Goal: Task Accomplishment & Management: Manage account settings

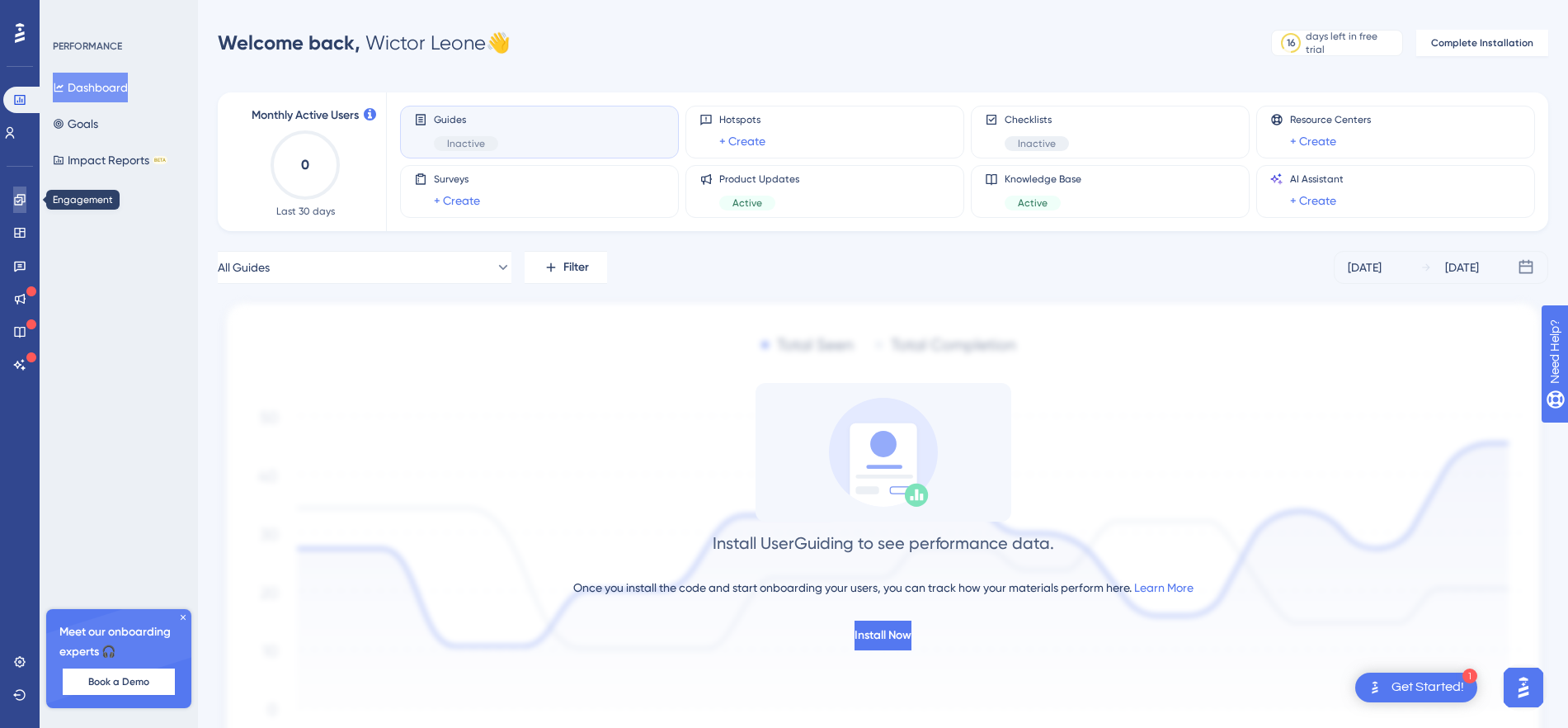
click at [21, 197] on icon at bounding box center [19, 199] width 11 height 11
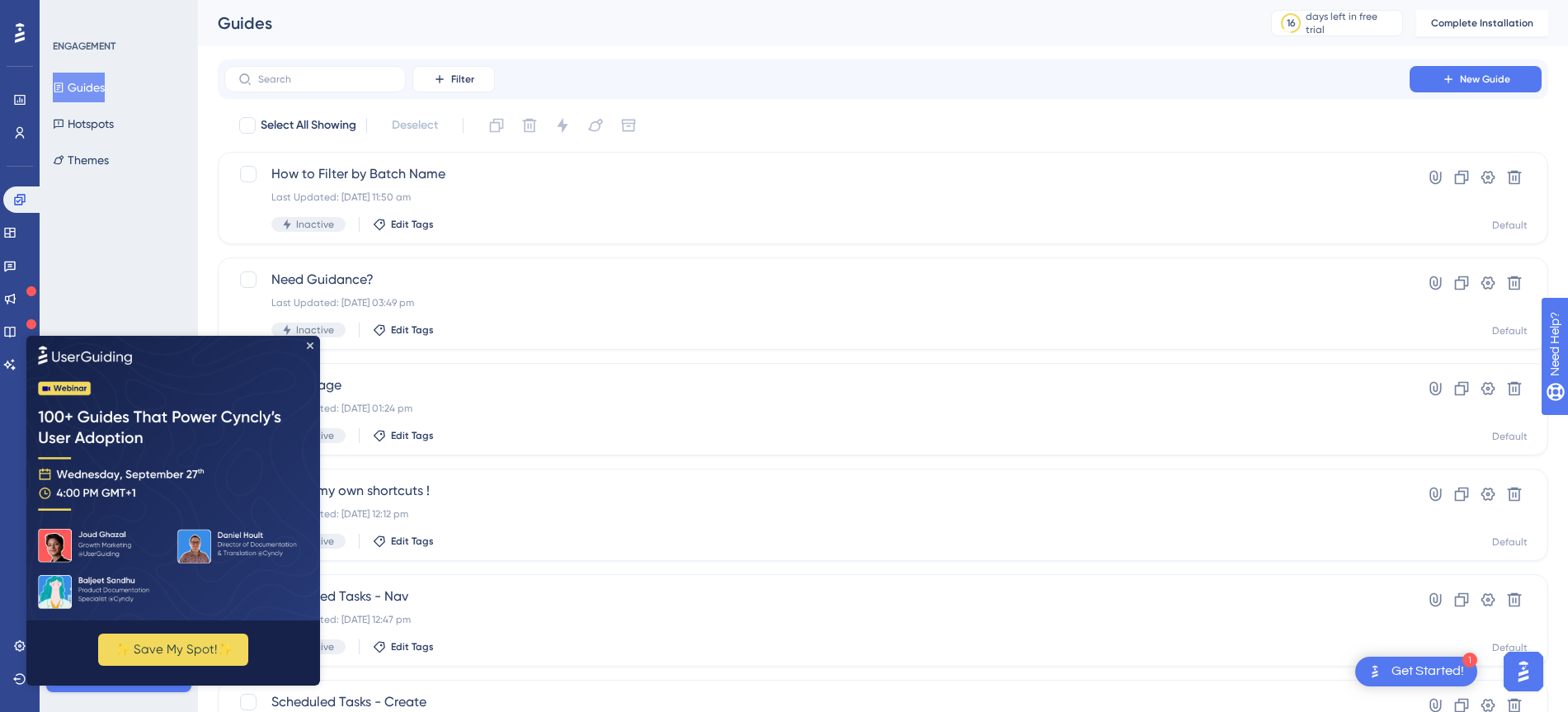
drag, startPoint x: 307, startPoint y: 340, endPoint x: 220, endPoint y: 588, distance: 262.8
click at [307, 342] on icon "Close Preview" at bounding box center [310, 345] width 7 height 7
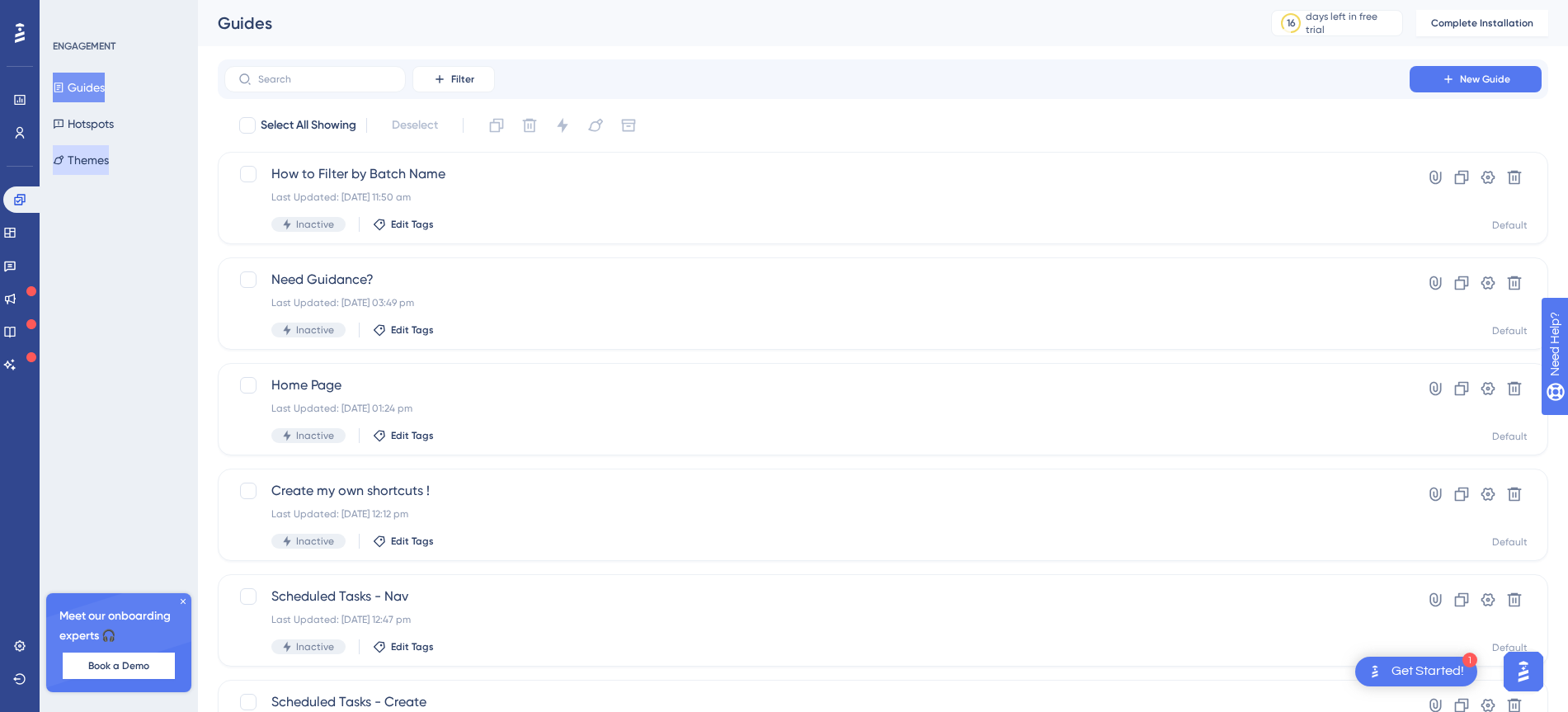
click at [109, 165] on button "Themes" at bounding box center [81, 160] width 56 height 30
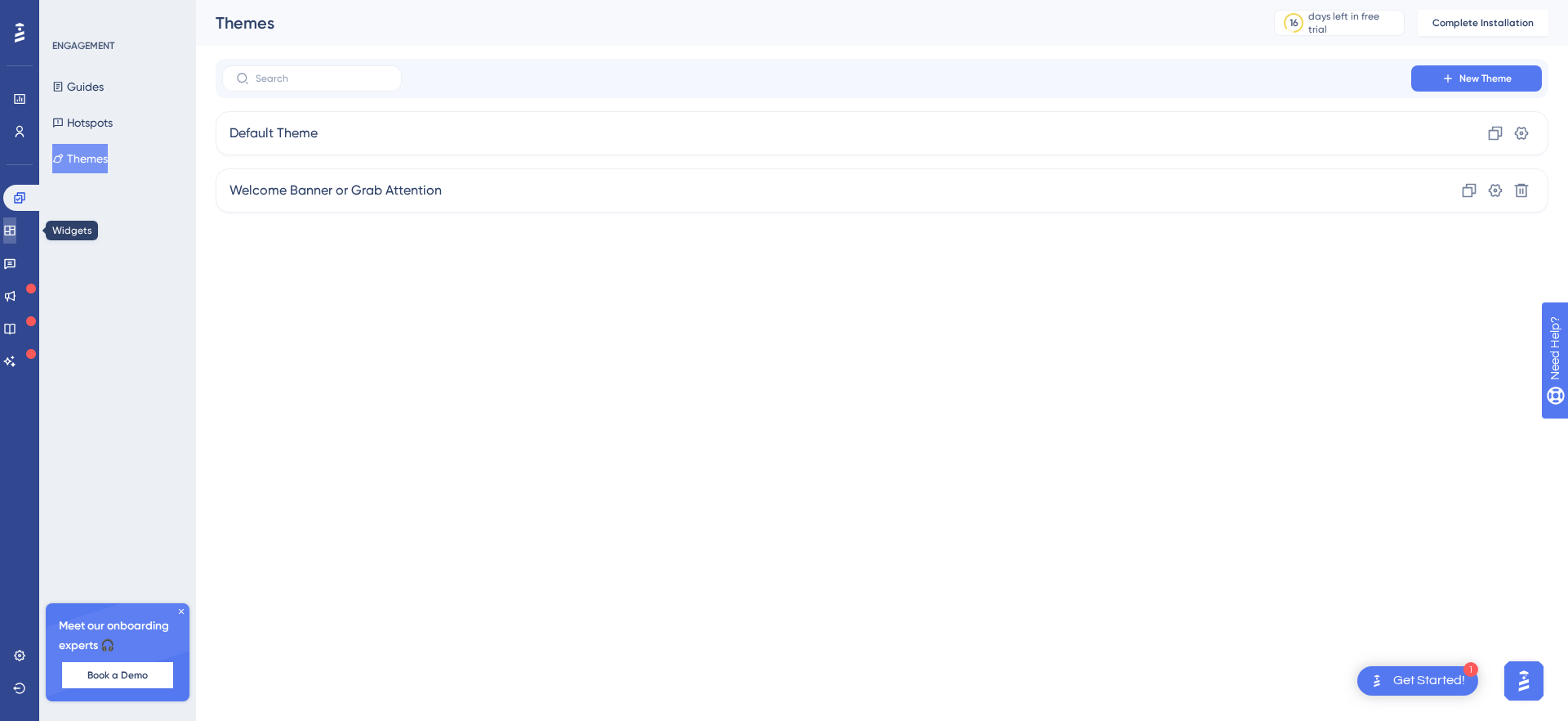
click at [16, 222] on link at bounding box center [10, 231] width 13 height 26
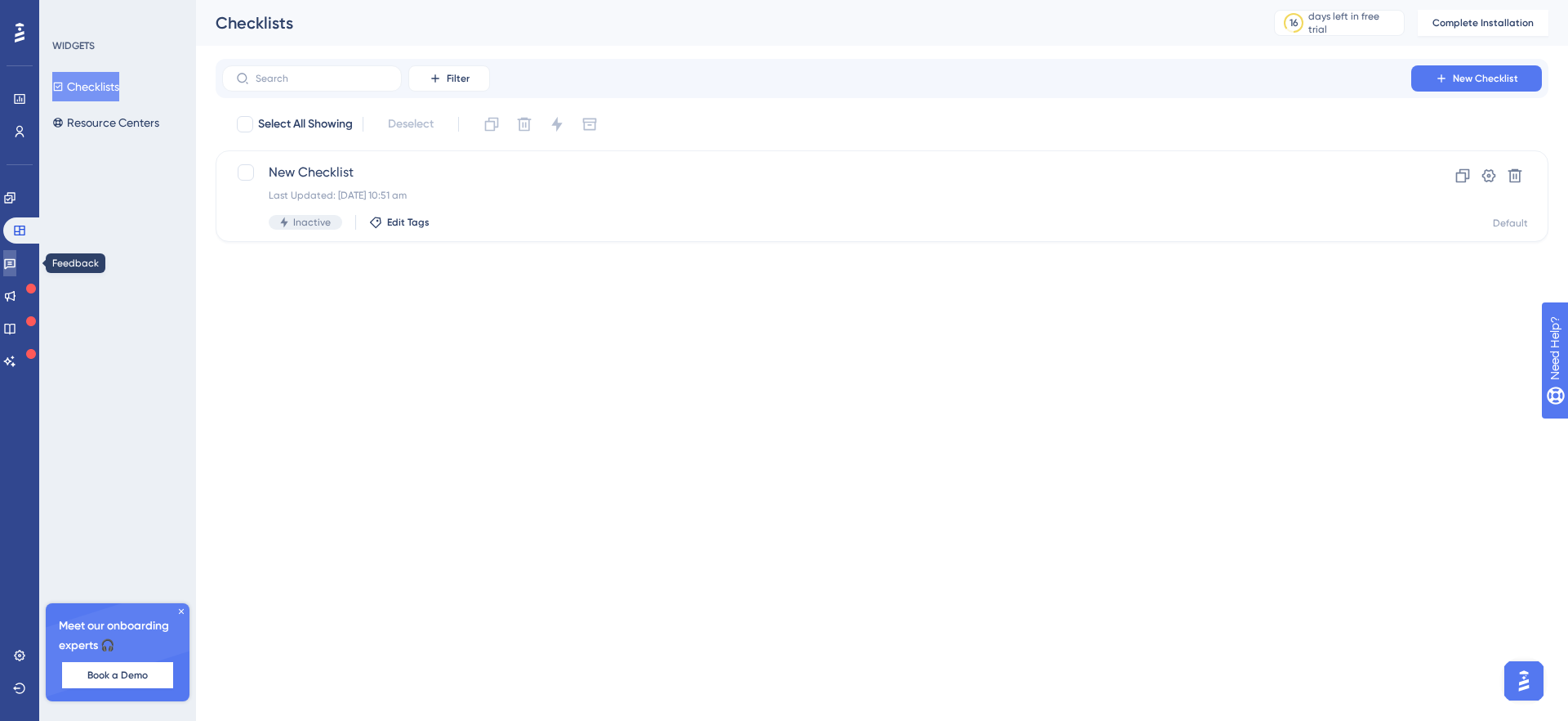
click at [16, 263] on icon at bounding box center [10, 264] width 11 height 11
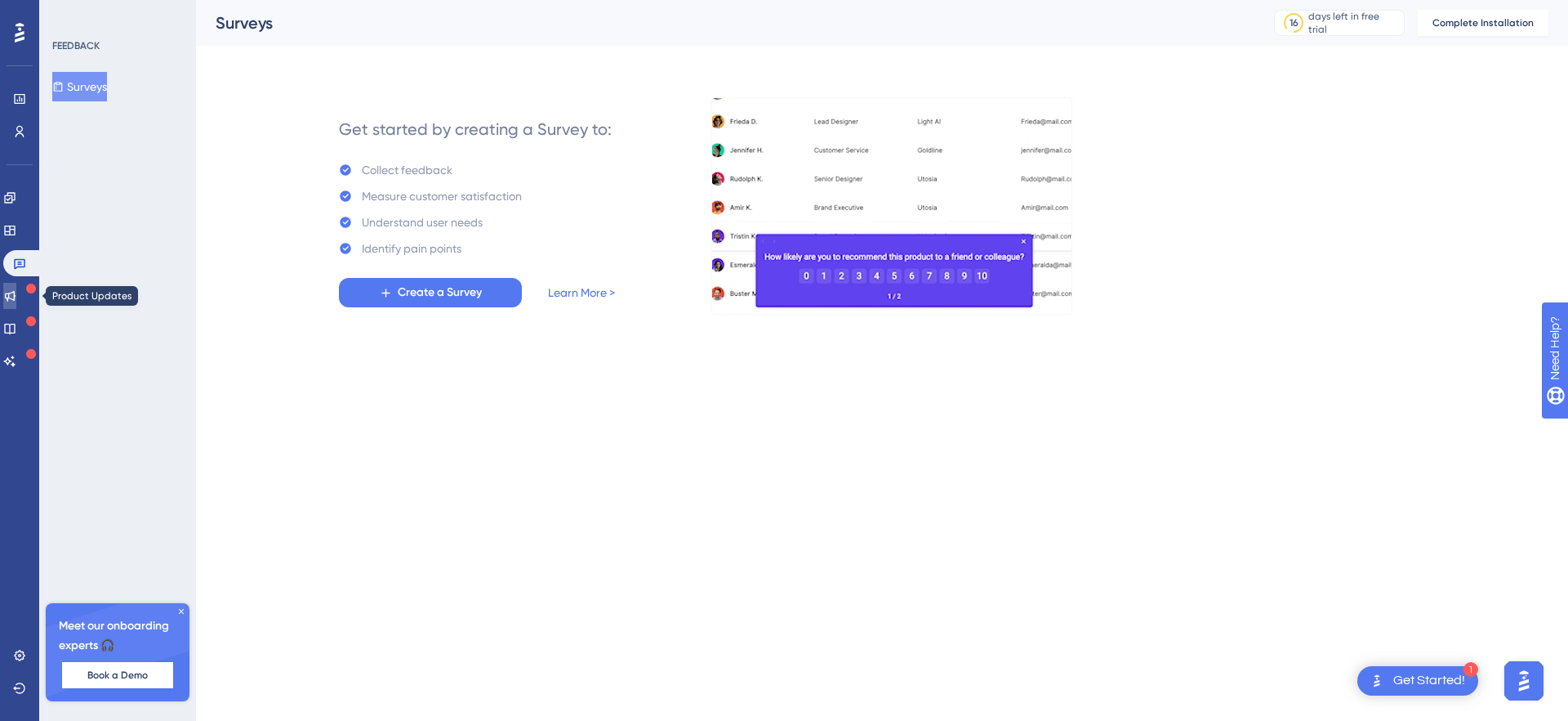
click at [16, 289] on icon at bounding box center [10, 296] width 13 height 13
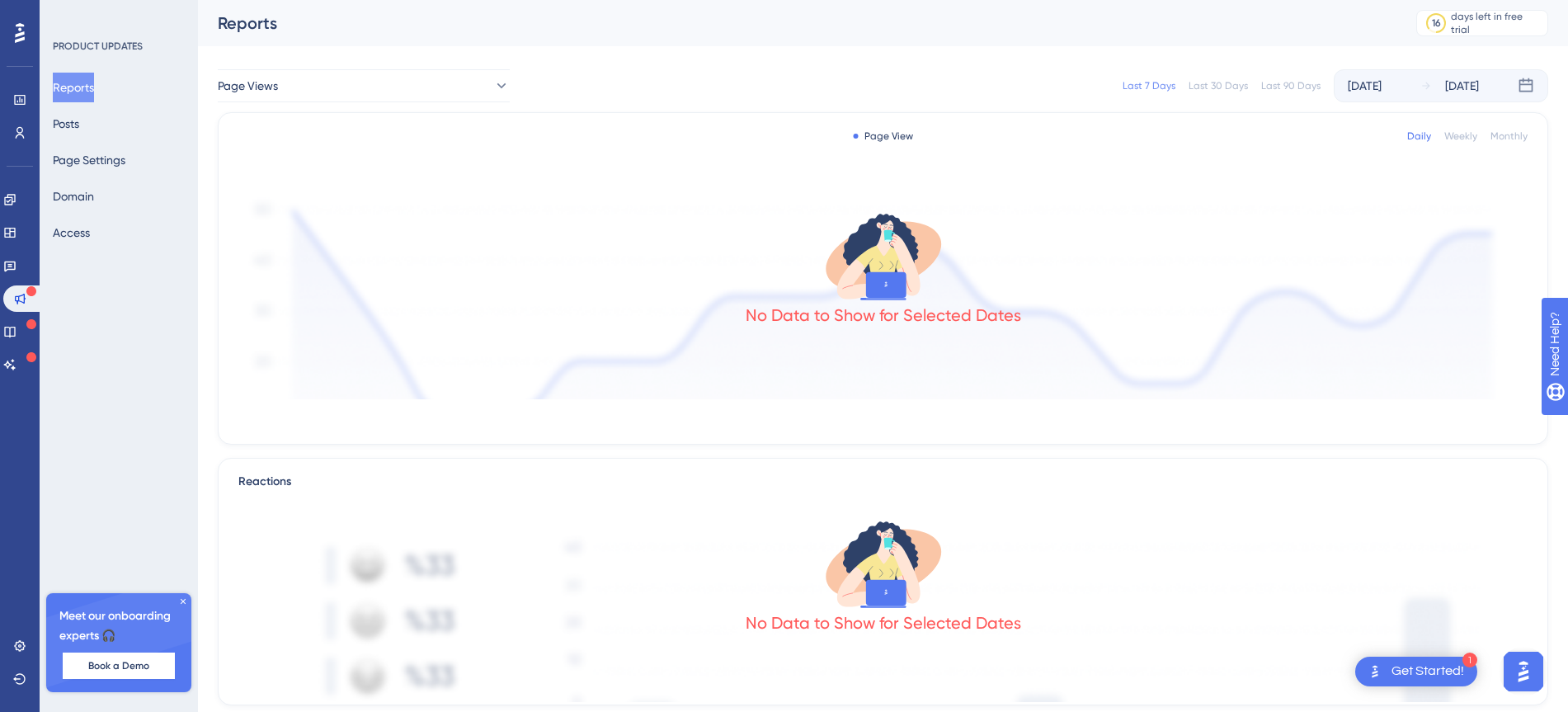
click at [21, 316] on div "Engagement Widgets Feedback Product Updates Knowledge Base AI Assistant" at bounding box center [20, 282] width 33 height 191
click at [17, 333] on icon at bounding box center [10, 332] width 13 height 13
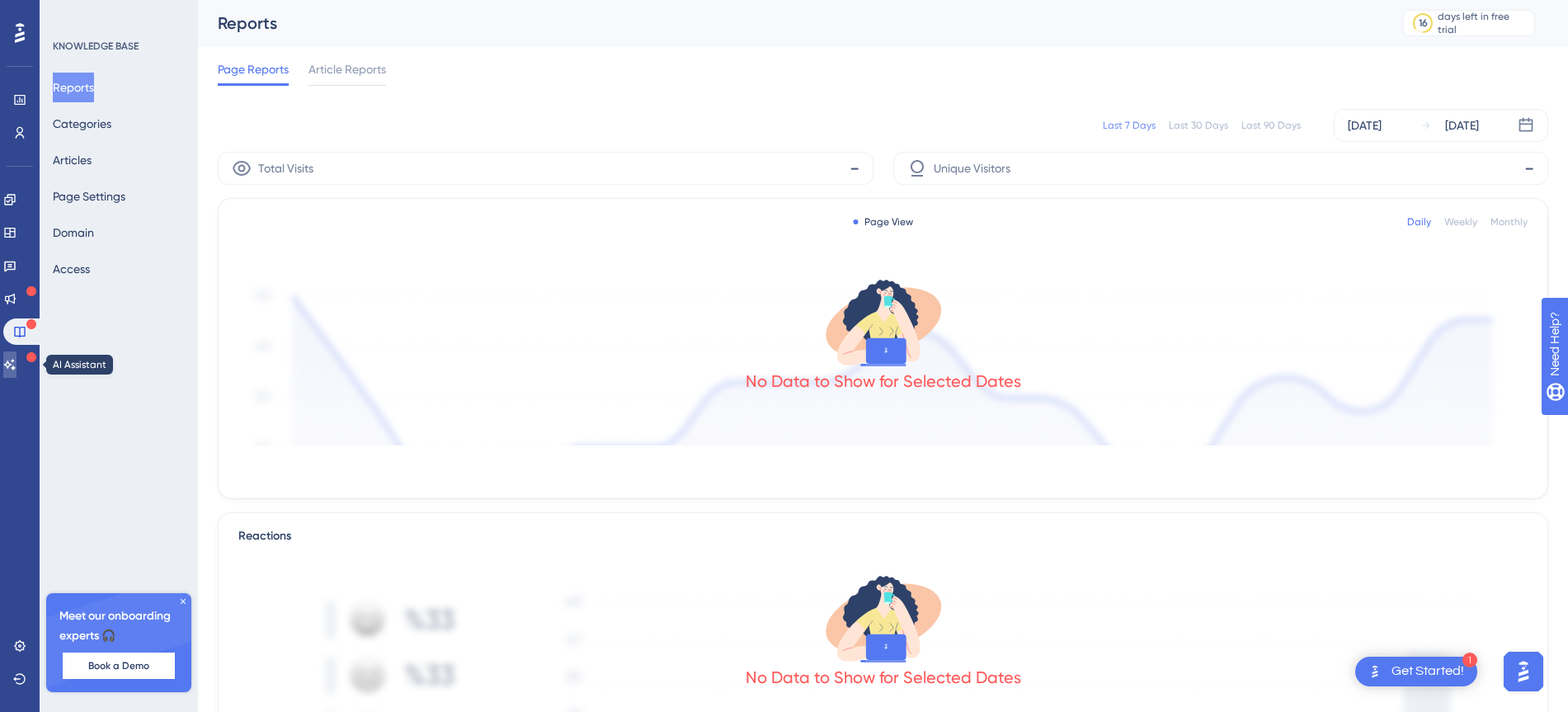
click at [17, 362] on icon at bounding box center [10, 365] width 13 height 13
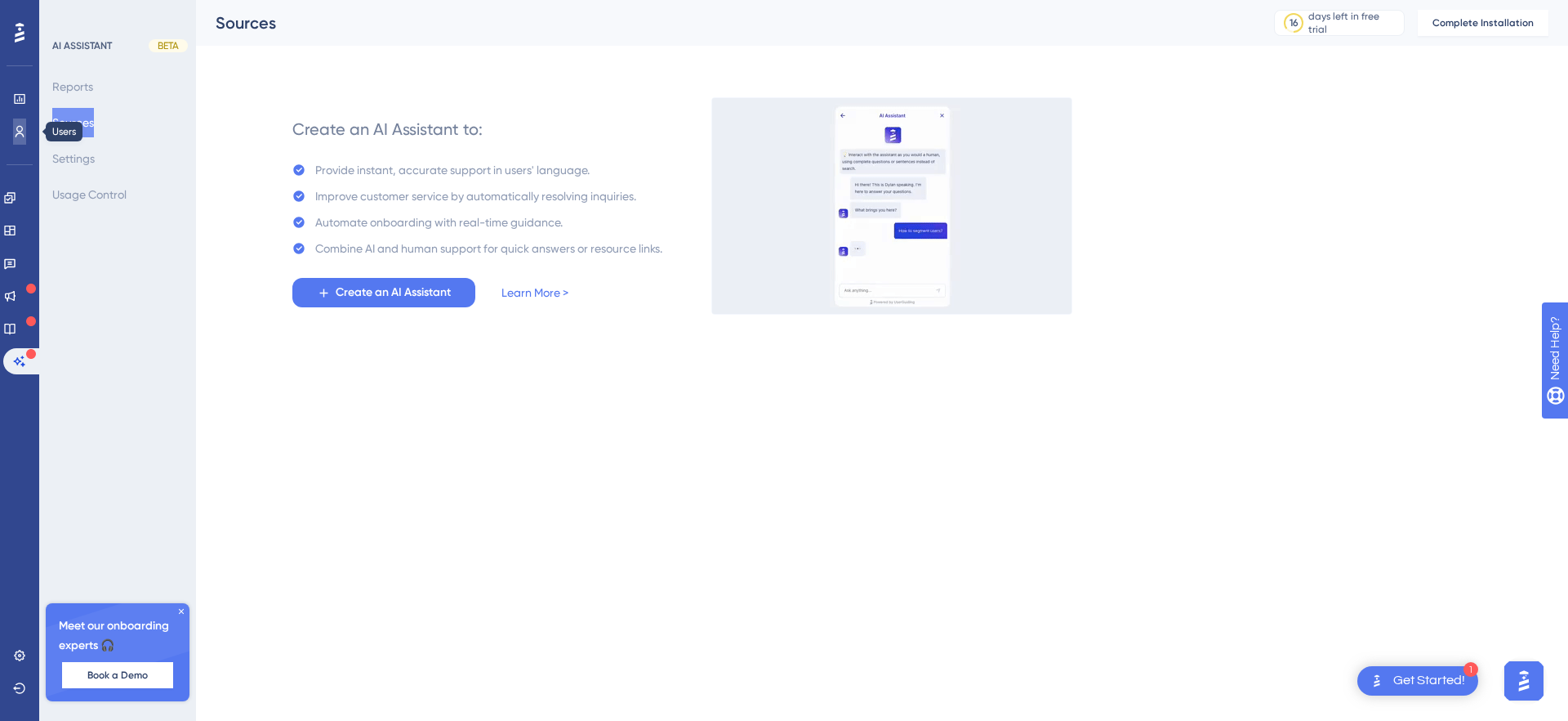
click at [25, 125] on icon at bounding box center [20, 132] width 13 height 13
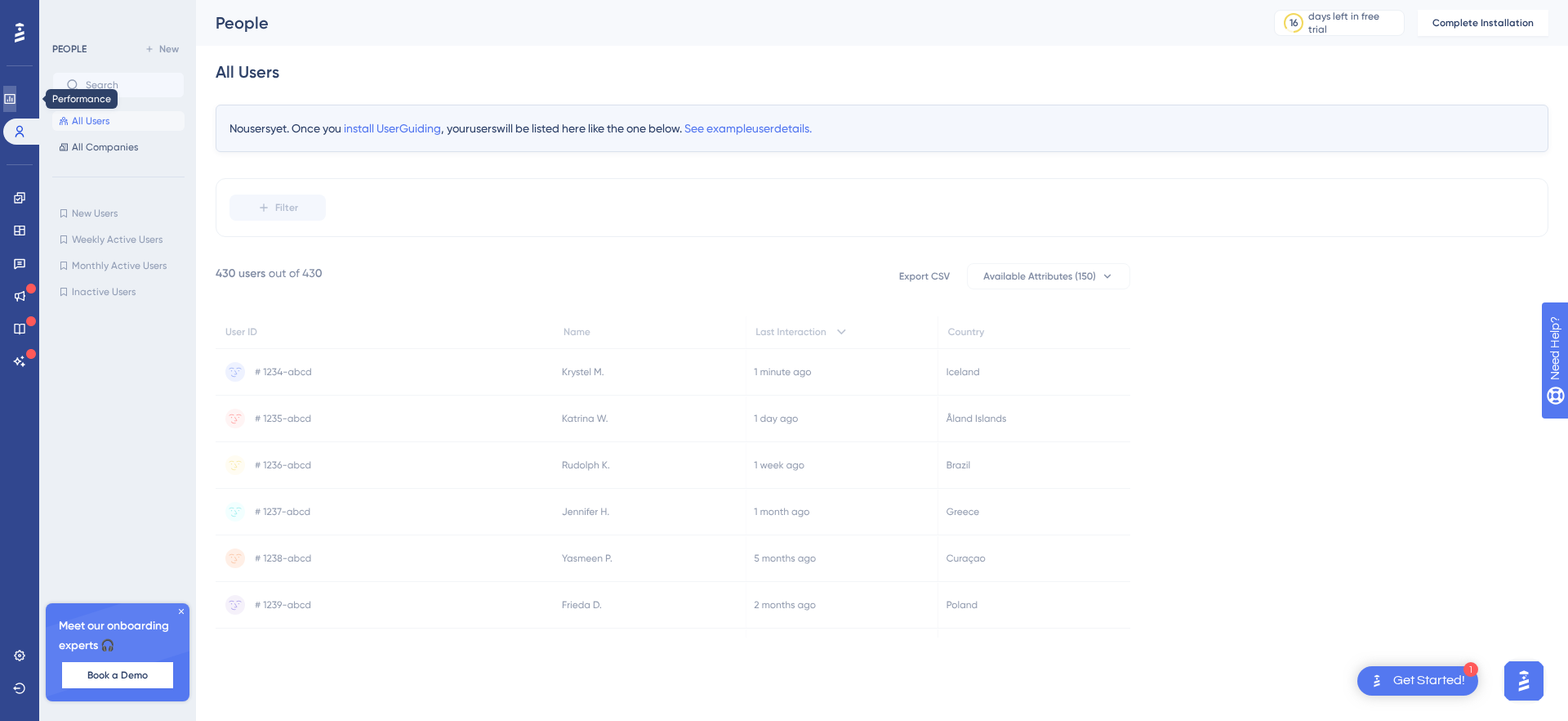
click at [16, 97] on link at bounding box center [10, 99] width 13 height 26
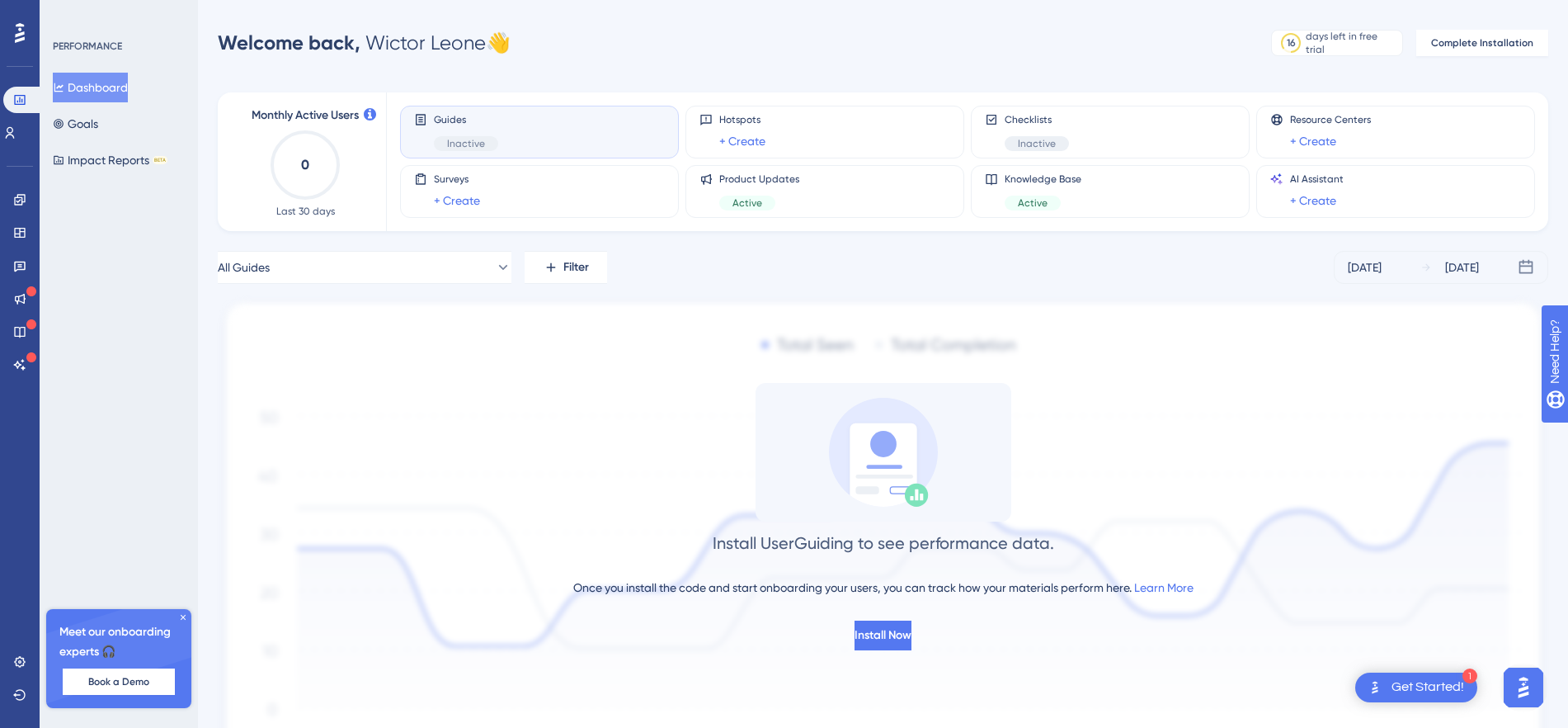
click at [183, 616] on icon at bounding box center [183, 617] width 10 height 10
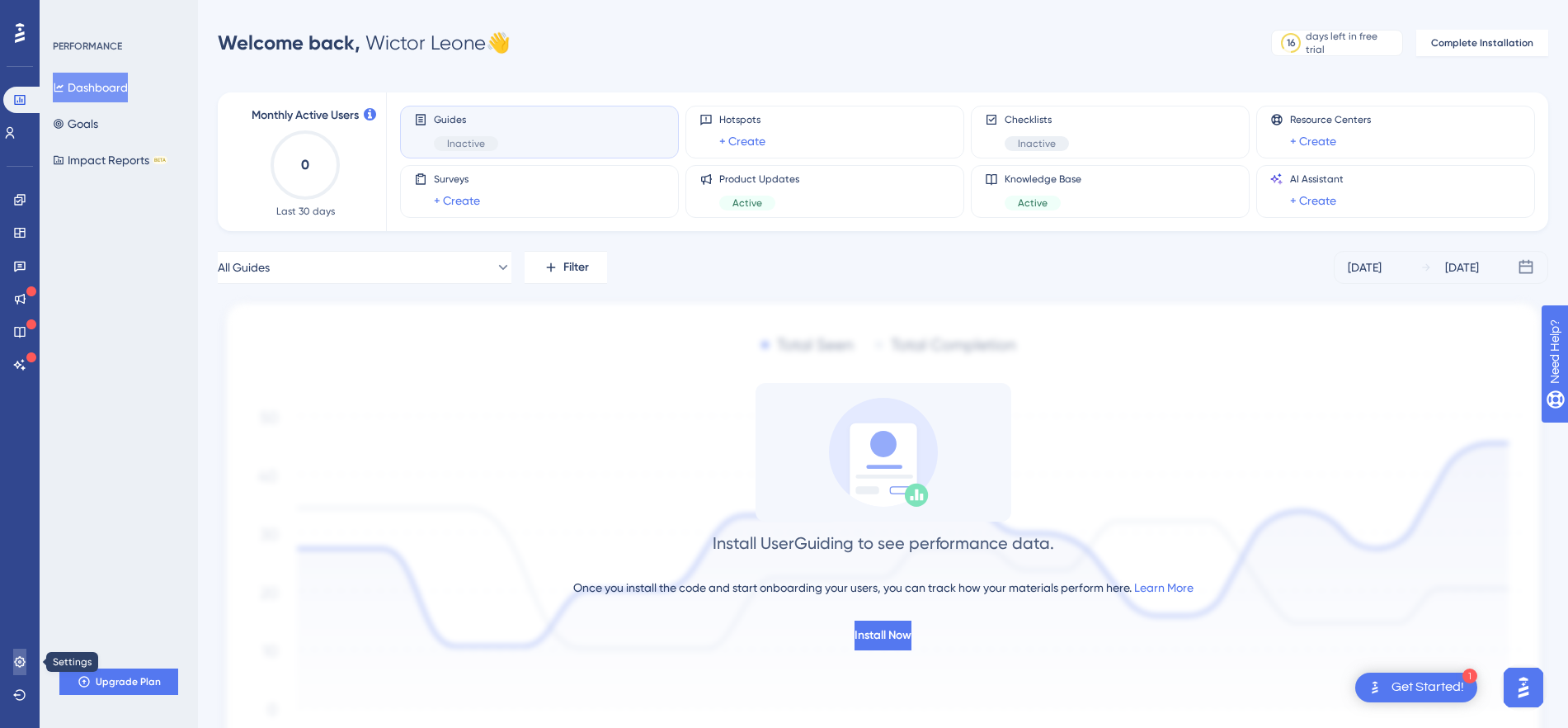
click at [19, 661] on icon at bounding box center [19, 661] width 11 height 11
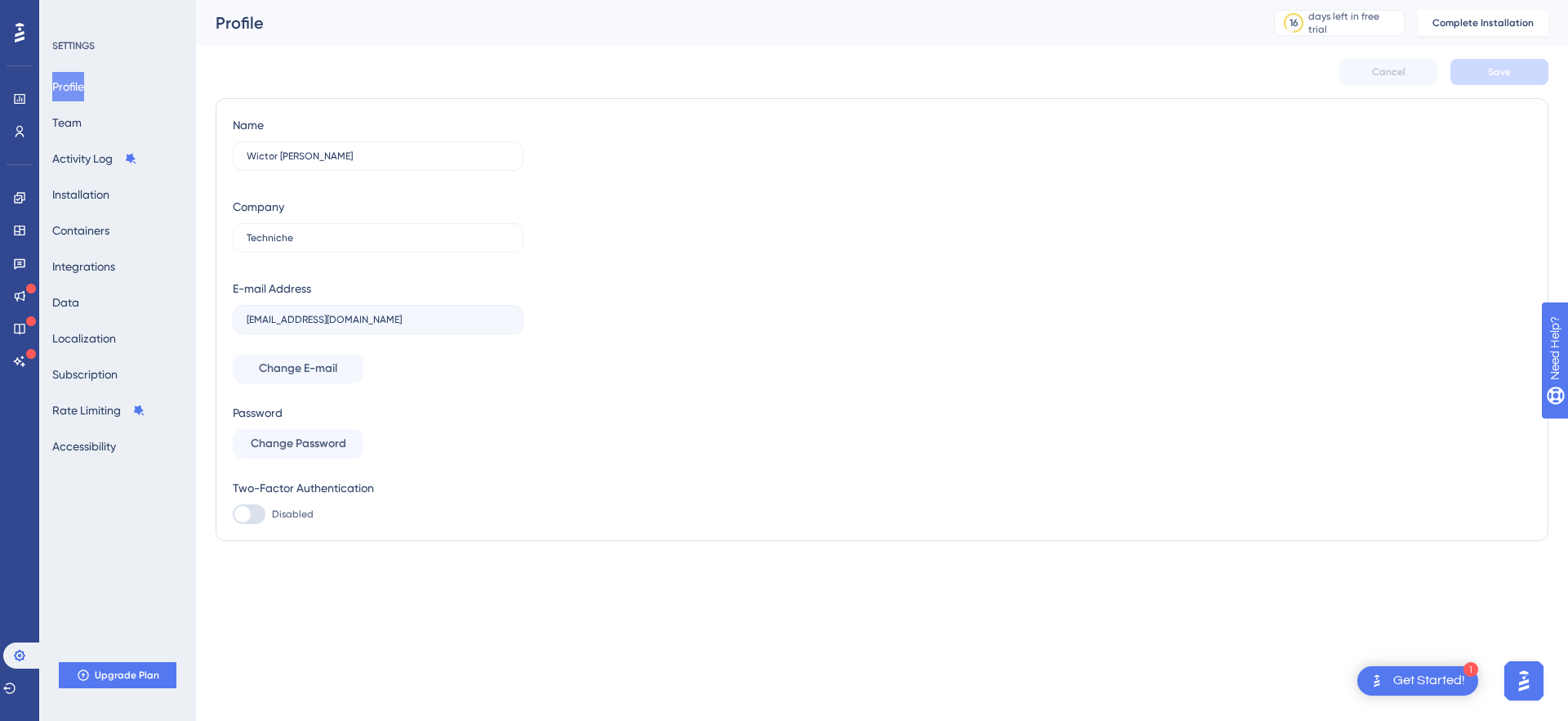
click at [107, 123] on div "Profile Team Activity Log Installation Containers Integrations Data Localizatio…" at bounding box center [118, 266] width 132 height 389
click at [82, 121] on button "Team" at bounding box center [67, 123] width 29 height 29
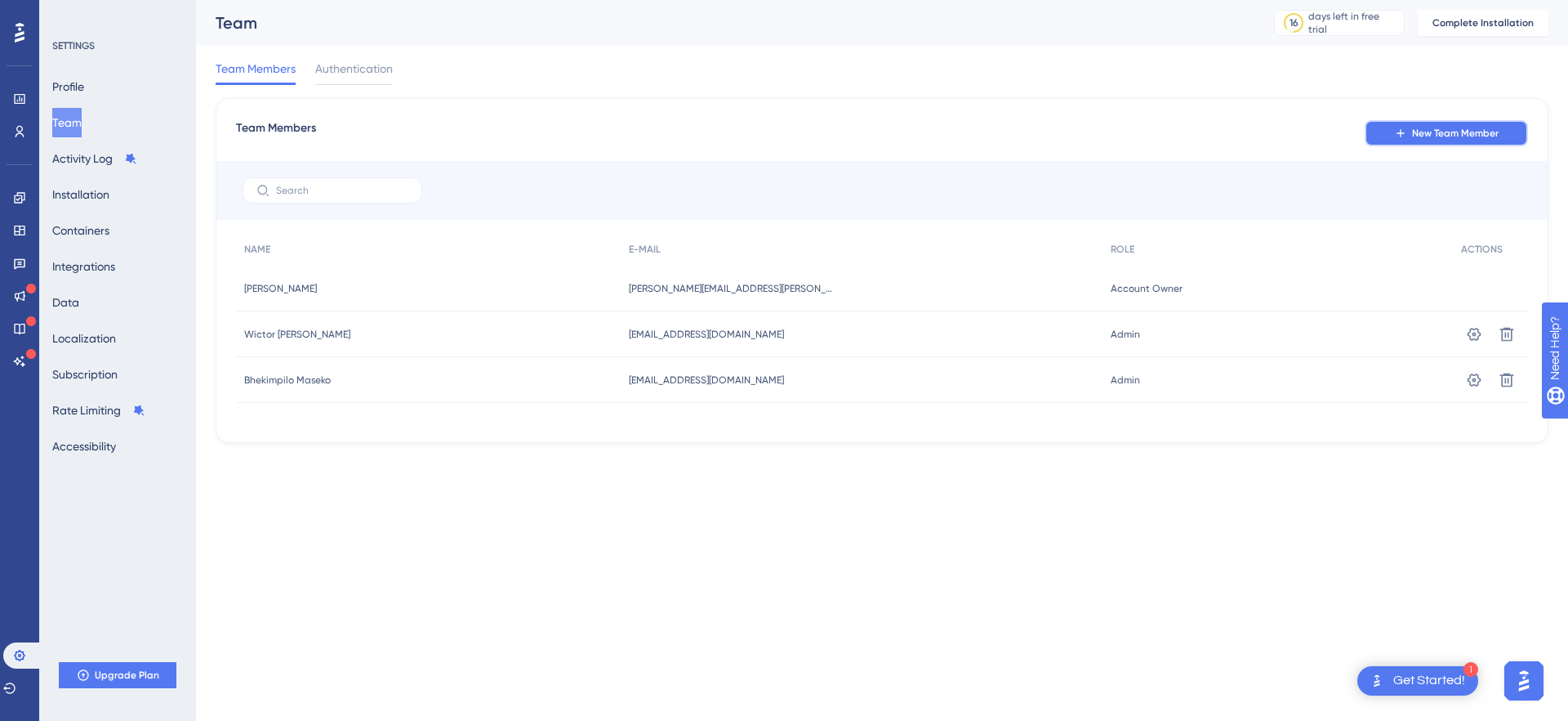
click at [1424, 137] on span "New Team Member" at bounding box center [1455, 133] width 87 height 13
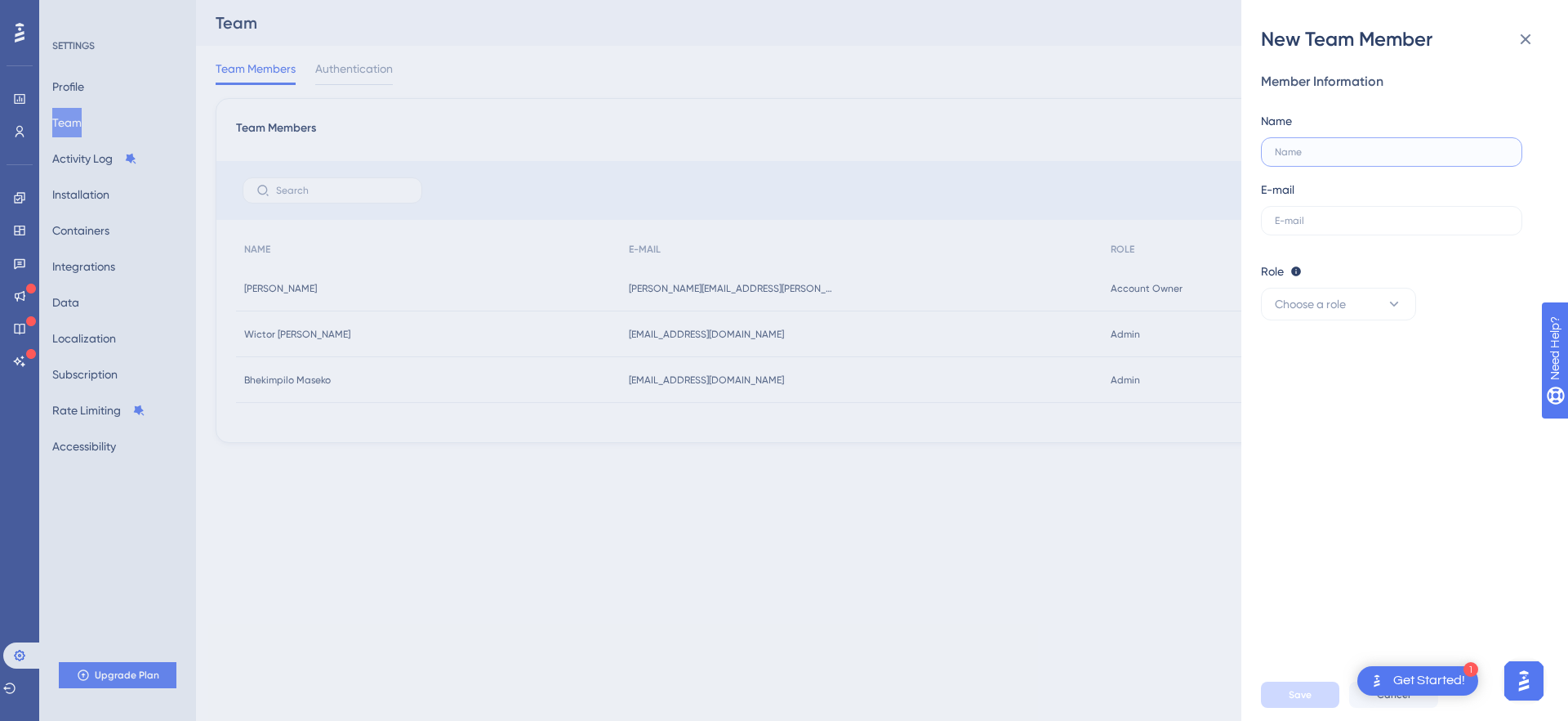
click at [1328, 154] on input "text" at bounding box center [1392, 152] width 234 height 11
type input "[PERSON_NAME]"
click at [1350, 297] on button "Choose a role" at bounding box center [1338, 304] width 155 height 33
click at [1360, 360] on div "Admin Admin" at bounding box center [1338, 354] width 108 height 33
click at [1334, 224] on input "text" at bounding box center [1392, 221] width 234 height 11
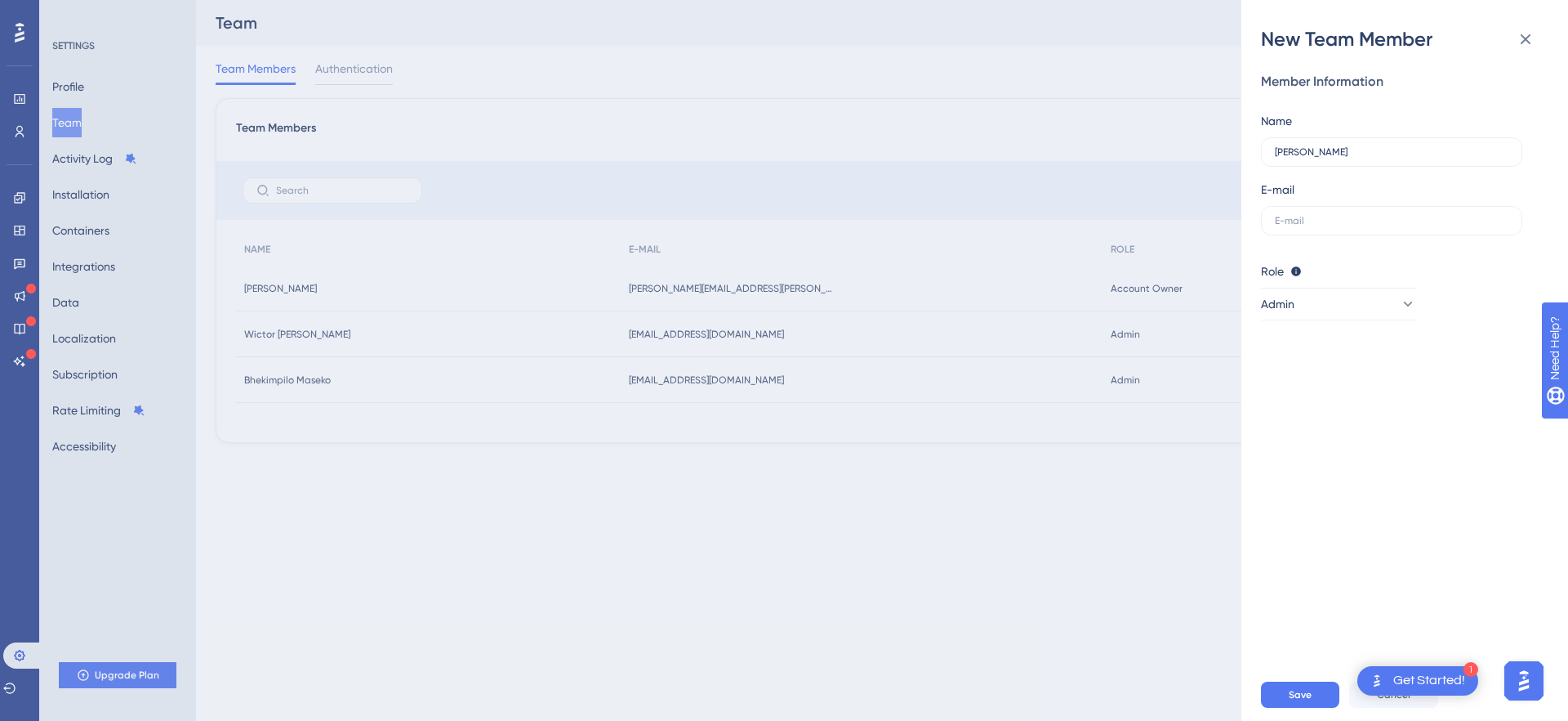
click at [1314, 204] on div "E-mail" at bounding box center [1392, 208] width 261 height 56
click at [1314, 215] on input "text" at bounding box center [1392, 221] width 234 height 11
paste input "[PERSON_NAME][EMAIL_ADDRESS][PERSON_NAME][DOMAIN_NAME]"
type input "[PERSON_NAME][EMAIL_ADDRESS][PERSON_NAME][DOMAIN_NAME]"
click at [1314, 692] on button "Save" at bounding box center [1300, 695] width 78 height 26
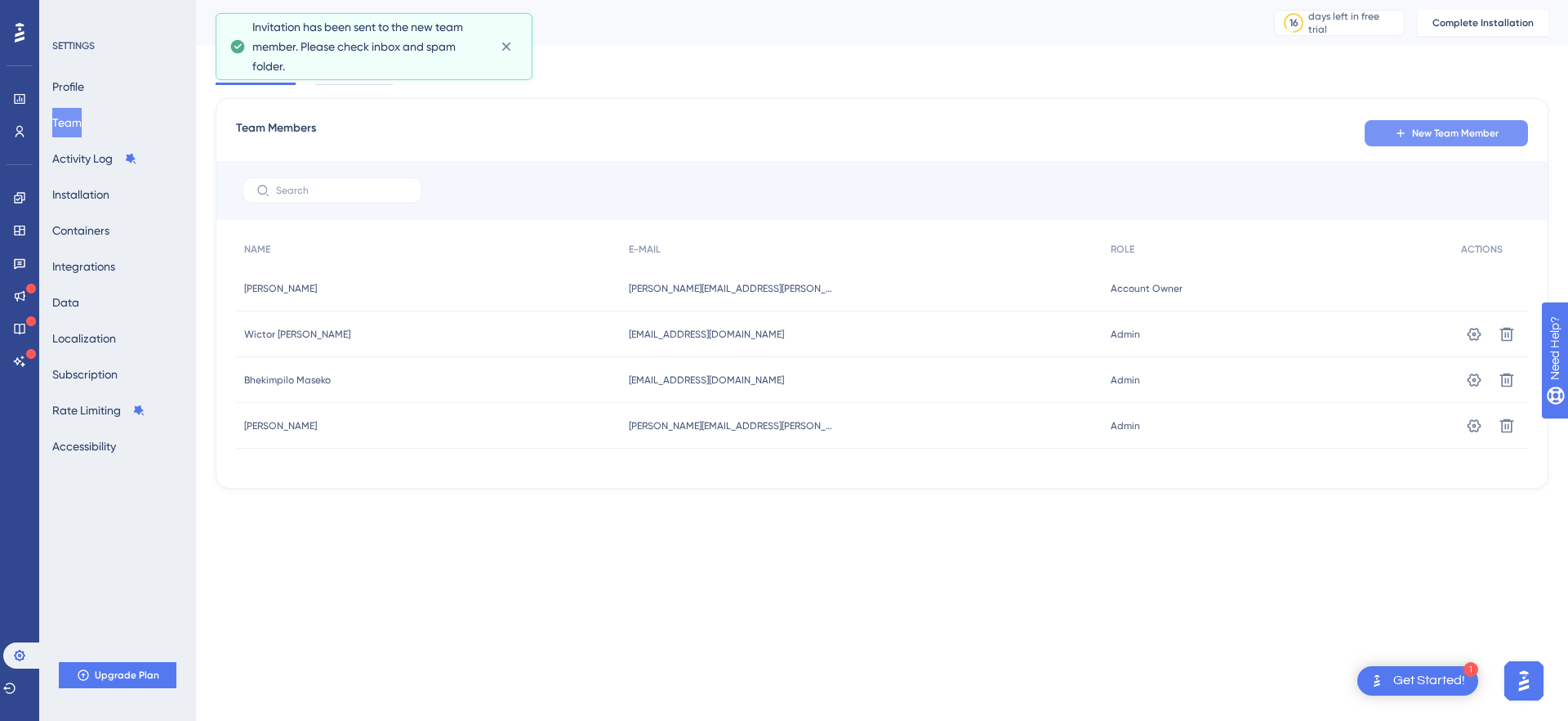
click at [1448, 137] on span "New Team Member" at bounding box center [1455, 133] width 87 height 13
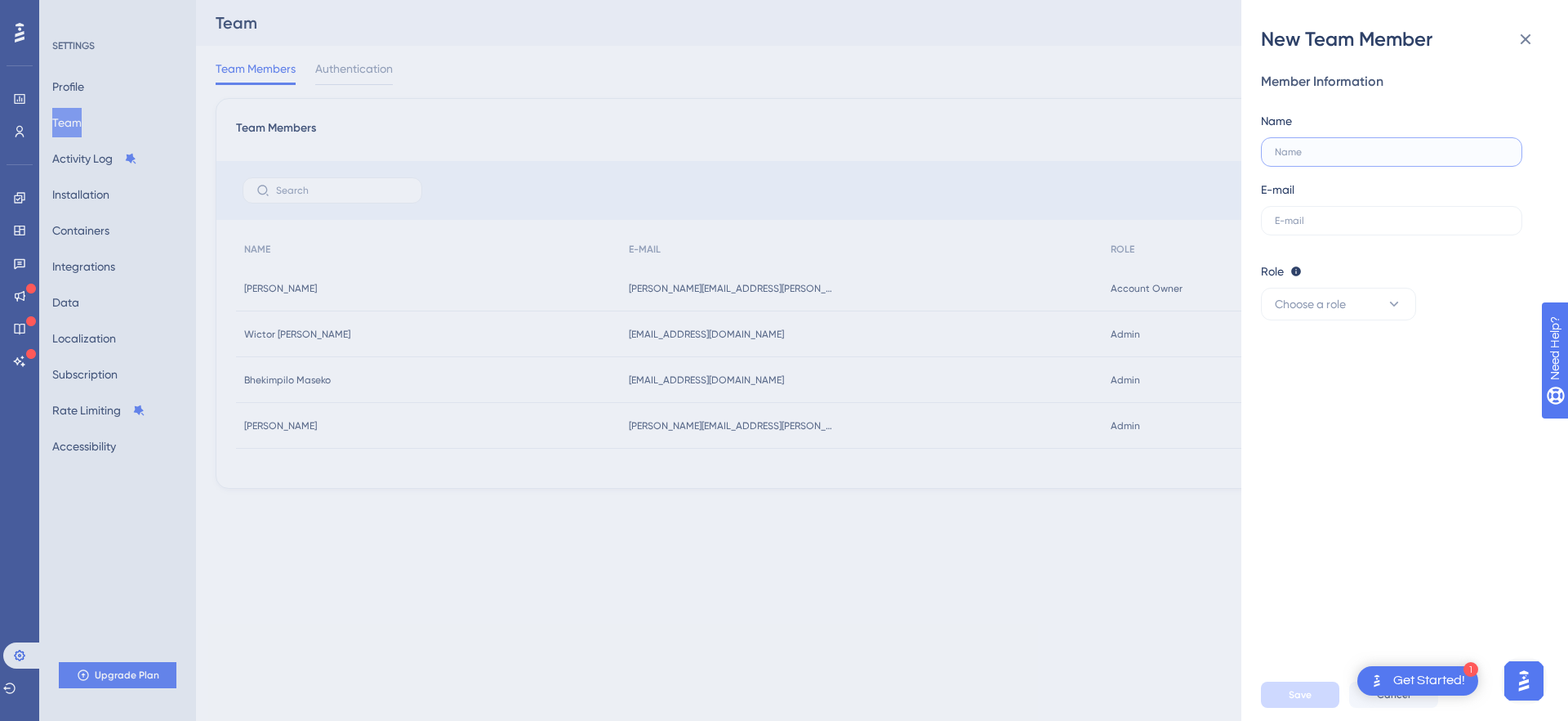
click at [1356, 151] on input "text" at bounding box center [1392, 152] width 234 height 11
type input "M"
click at [521, 273] on div "New Team Member Member Information Name E-mail Role Editor: Create & edit mater…" at bounding box center [784, 360] width 1568 height 721
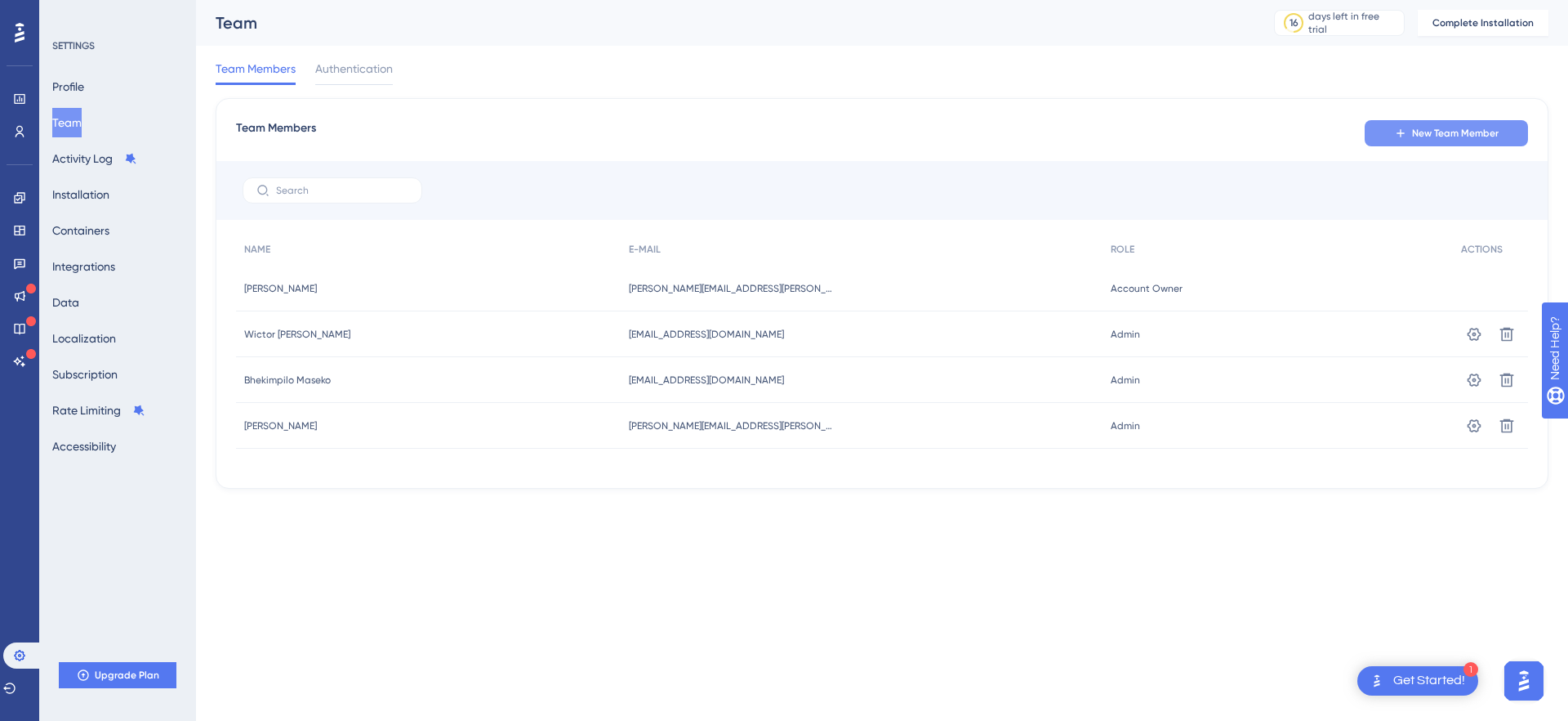
click at [1470, 121] on button "New Team Member" at bounding box center [1446, 133] width 163 height 26
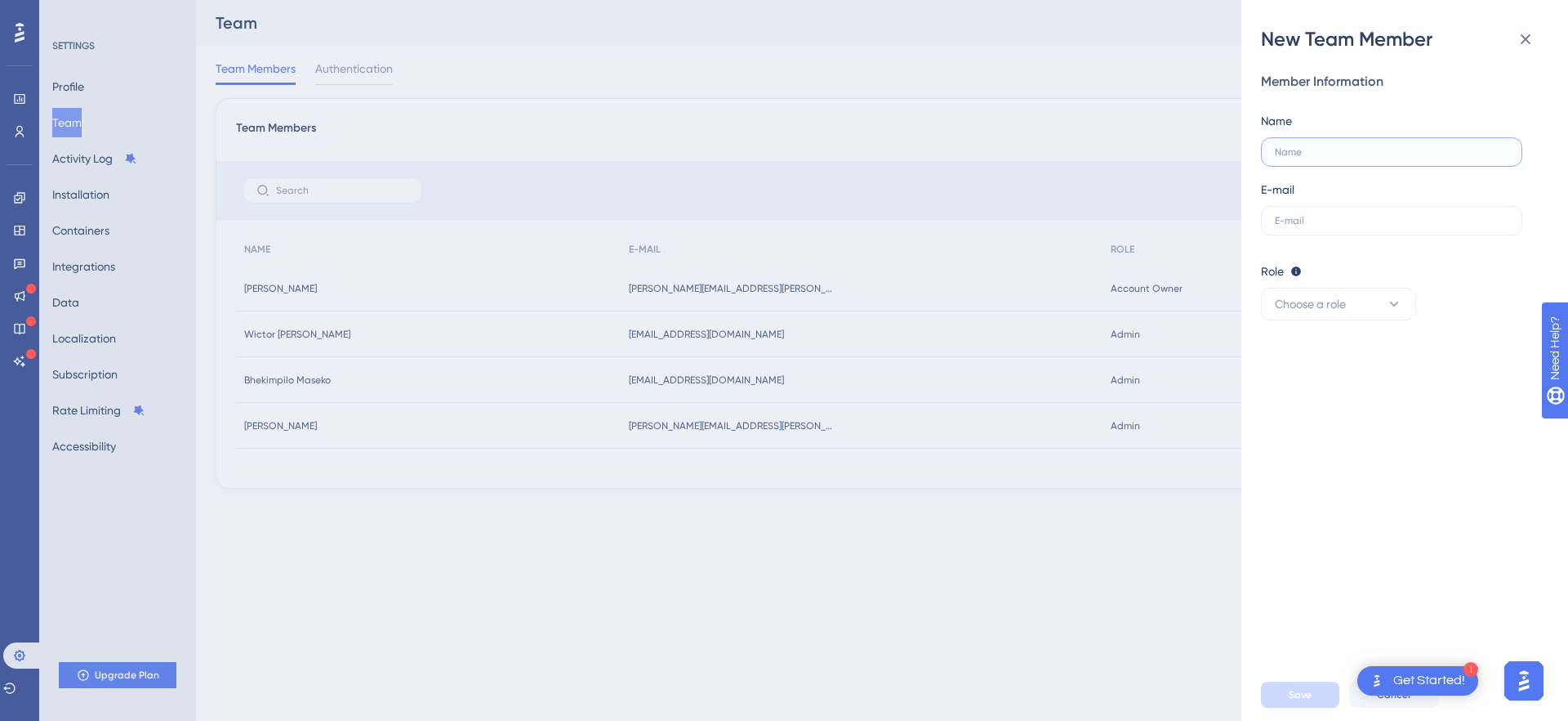
click at [1382, 154] on input "text" at bounding box center [1392, 152] width 234 height 11
type input "[PERSON_NAME]"
click at [1340, 215] on input "text" at bounding box center [1392, 221] width 234 height 11
click at [1356, 225] on input "text" at bounding box center [1392, 221] width 234 height 11
paste input "[PERSON_NAME][EMAIL_ADDRESS][PERSON_NAME][DOMAIN_NAME]"
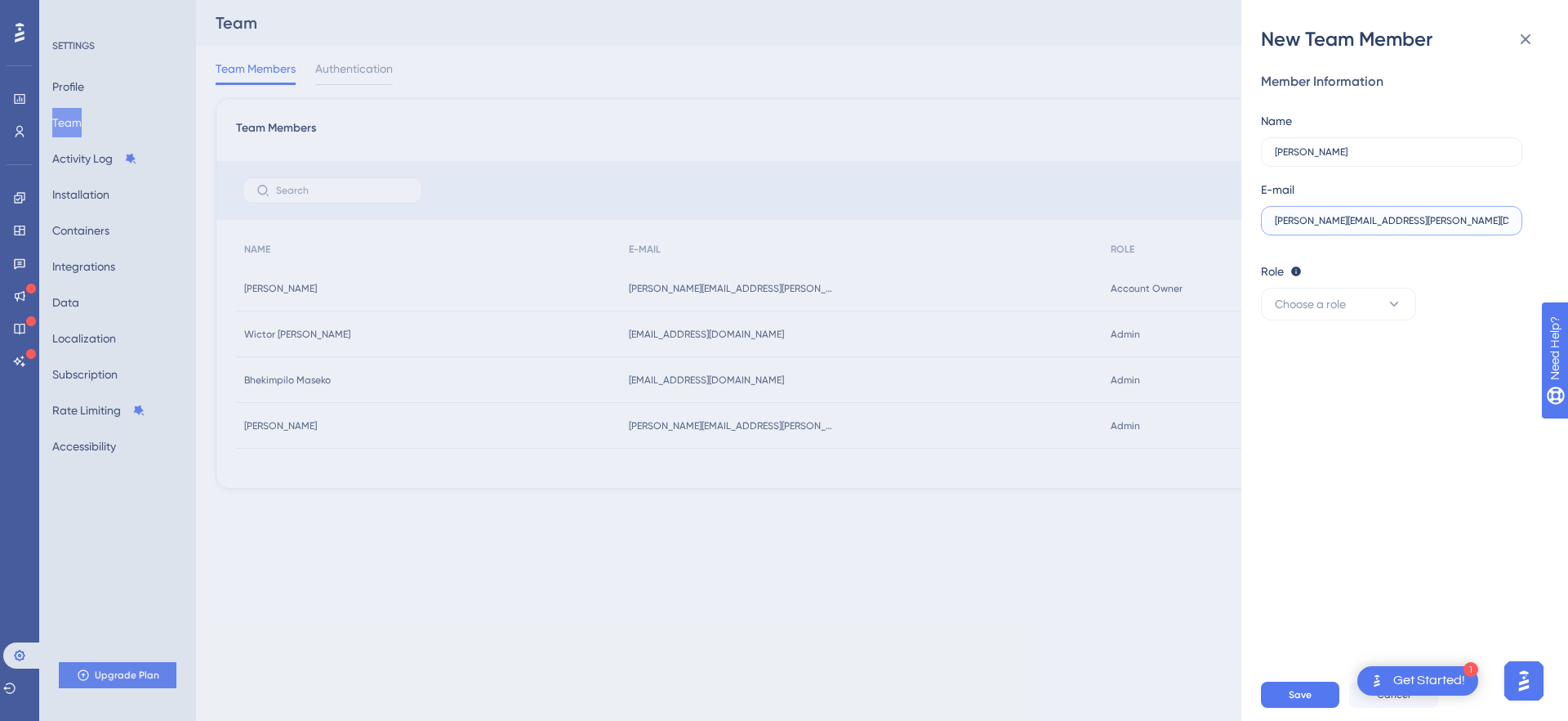
type input "[PERSON_NAME][EMAIL_ADDRESS][PERSON_NAME][DOMAIN_NAME]"
click at [1406, 407] on div "Member Information Name [PERSON_NAME] E-mail [PERSON_NAME][EMAIL_ADDRESS][PERSO…" at bounding box center [1411, 360] width 301 height 616
click at [1392, 300] on icon at bounding box center [1394, 304] width 16 height 16
click at [1383, 362] on div "Admin Admin" at bounding box center [1338, 354] width 108 height 33
click at [1423, 392] on div "Member Information Name [PERSON_NAME] E-mail [PERSON_NAME][EMAIL_ADDRESS][PERSO…" at bounding box center [1411, 360] width 301 height 616
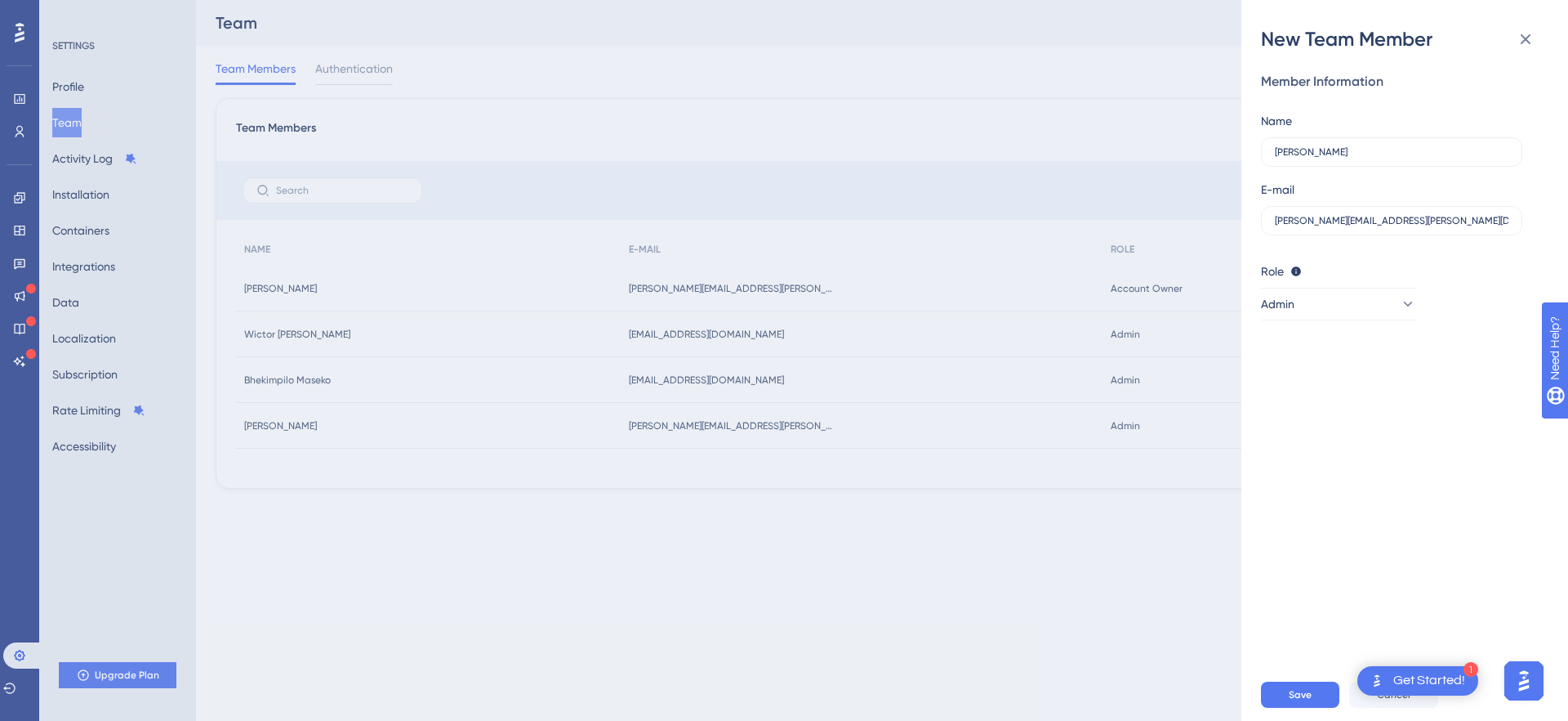
click at [1347, 421] on div "Member Information Name [PERSON_NAME] E-mail [PERSON_NAME][EMAIL_ADDRESS][PERSO…" at bounding box center [1411, 360] width 301 height 616
click at [1304, 688] on span "Save" at bounding box center [1300, 695] width 23 height 13
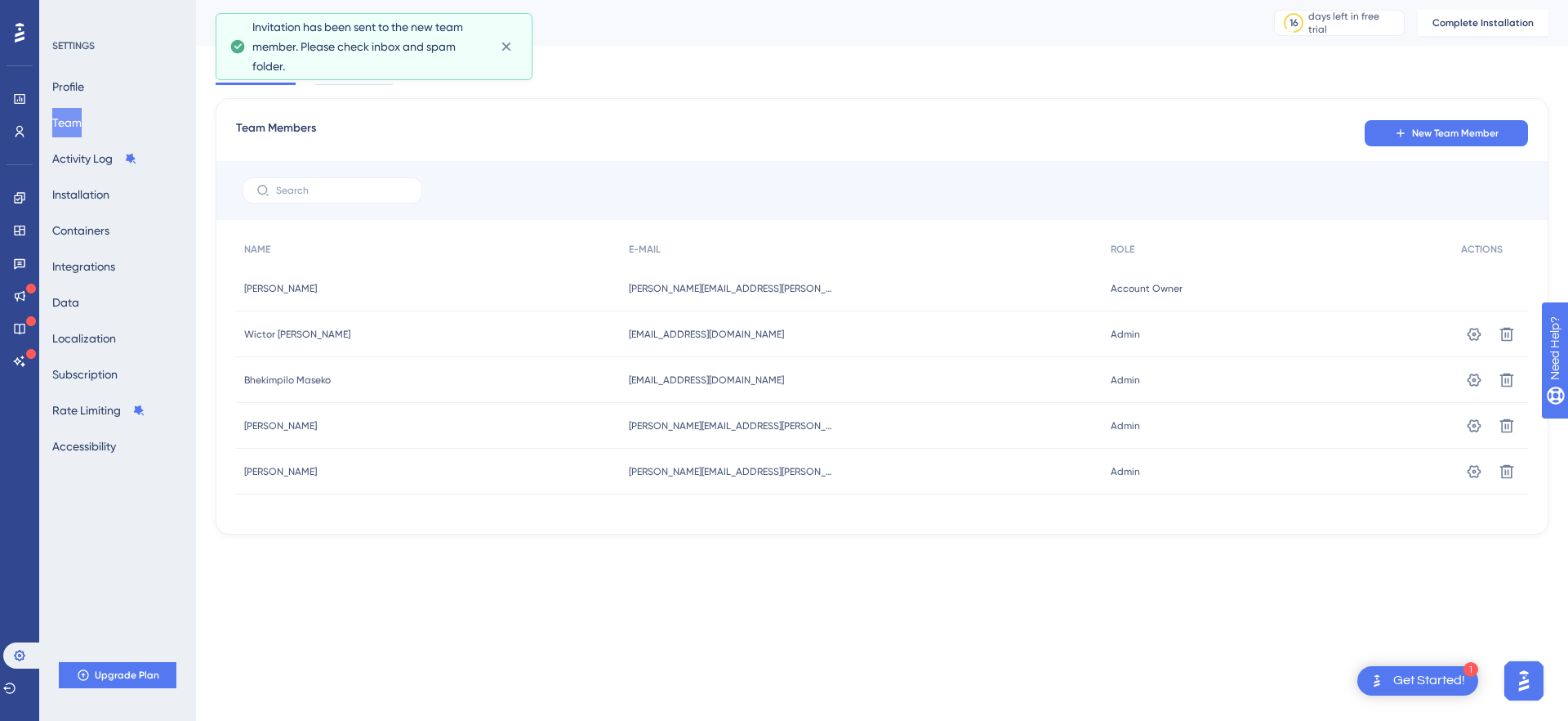
click at [842, 577] on div "Performance Users Engagement Widgets Feedback Product Updates Knowledge Base AI…" at bounding box center [784, 293] width 1568 height 587
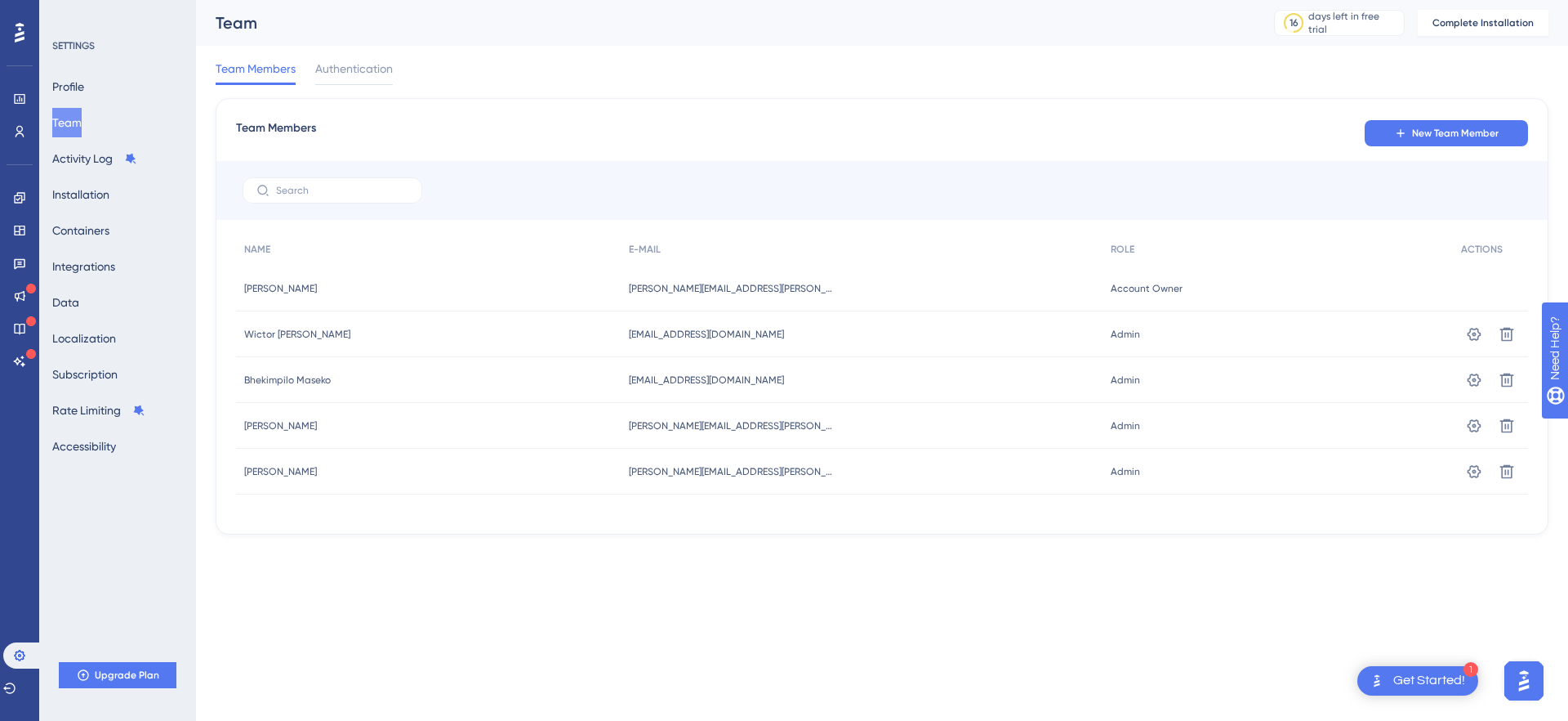
click at [929, 0] on html "1 Get Started! Performance Users Engagement Widgets Feedback Product Updates Kn…" at bounding box center [784, 0] width 1568 height 0
click at [845, 581] on div "Performance Users Engagement Widgets Feedback Product Updates Knowledge Base AI…" at bounding box center [784, 293] width 1568 height 587
click at [333, 256] on div "NAME" at bounding box center [428, 249] width 385 height 34
